Goal: Task Accomplishment & Management: Manage account settings

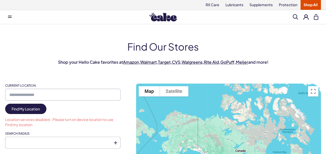
click at [304, 16] on button at bounding box center [305, 16] width 5 height 5
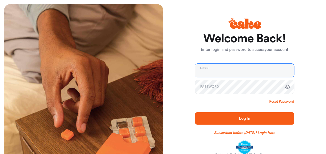
click at [238, 69] on input "email" at bounding box center [244, 70] width 99 height 13
type input "**********"
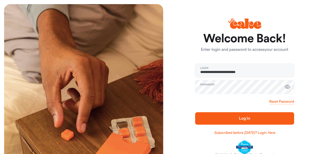
click at [232, 120] on span "Log In" at bounding box center [244, 118] width 82 height 6
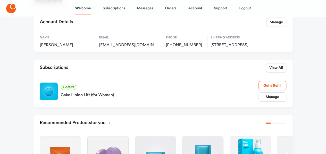
scroll to position [29, 0]
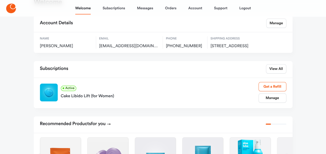
click at [91, 99] on div "Cake Libido Lift (for Women)" at bounding box center [160, 95] width 198 height 8
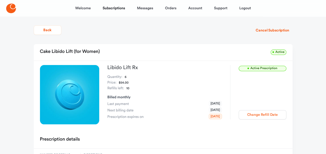
scroll to position [1, 0]
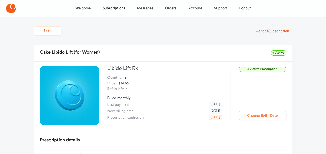
click at [267, 115] on button "Change Refill Date" at bounding box center [263, 115] width 48 height 9
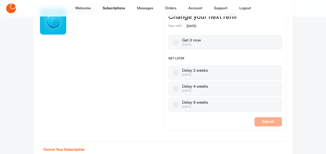
scroll to position [57, 0]
click at [174, 89] on button "Delay 4 weeks Nov 22, 2025" at bounding box center [176, 88] width 6 height 6
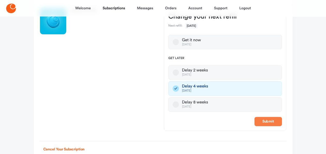
click at [266, 120] on button "Submit" at bounding box center [268, 121] width 28 height 9
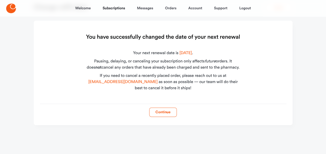
scroll to position [23, 0]
click at [168, 114] on button "Continue" at bounding box center [163, 112] width 28 height 9
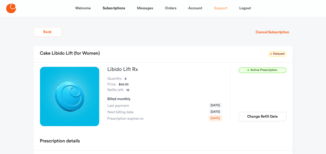
click at [222, 9] on link "Support" at bounding box center [220, 8] width 13 height 12
